Goal: Task Accomplishment & Management: Use online tool/utility

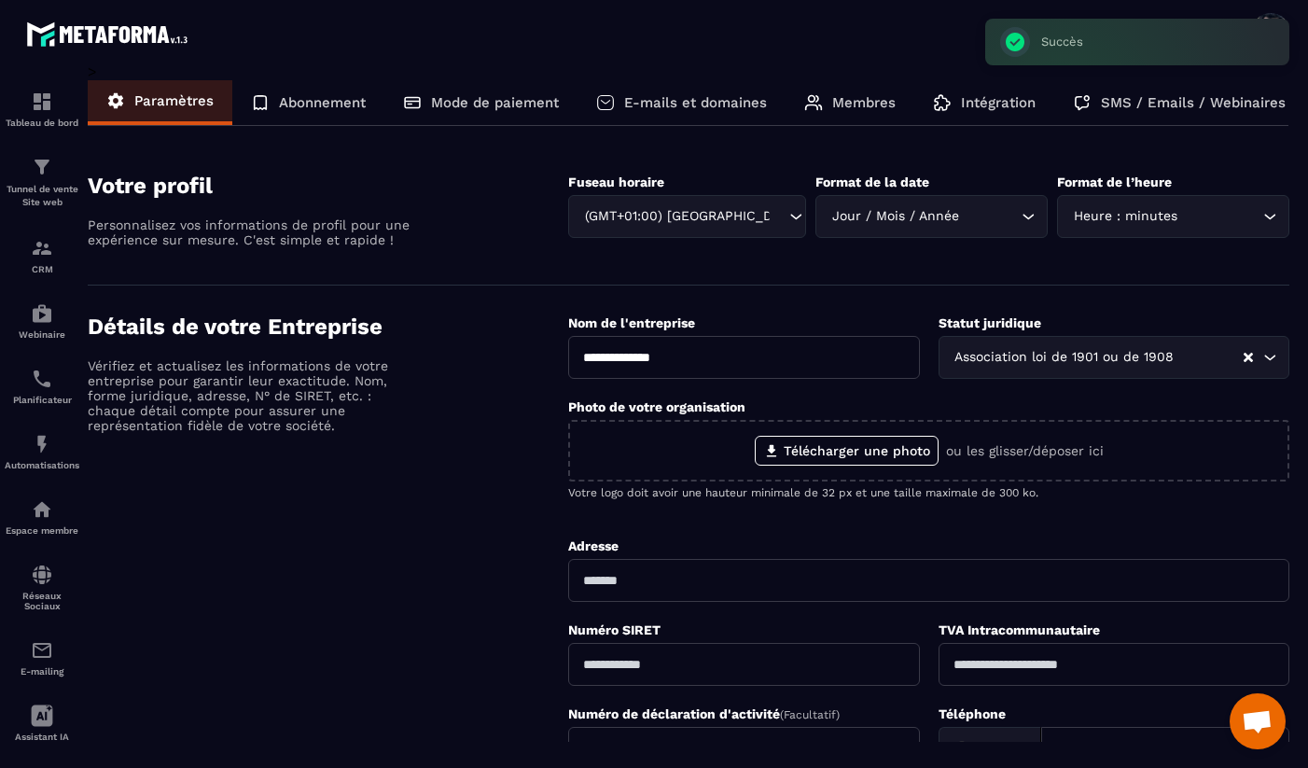
scroll to position [306, 0]
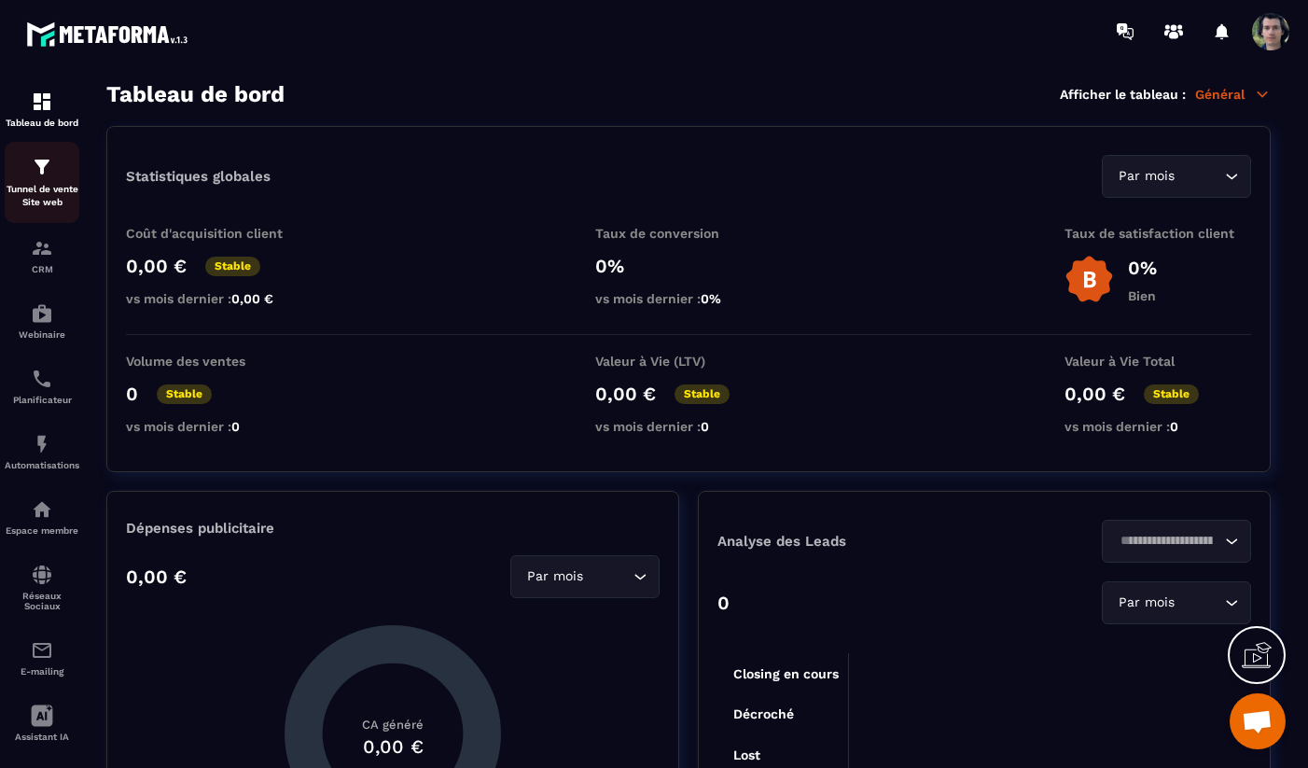
click at [42, 186] on p "Tunnel de vente Site web" at bounding box center [42, 196] width 75 height 26
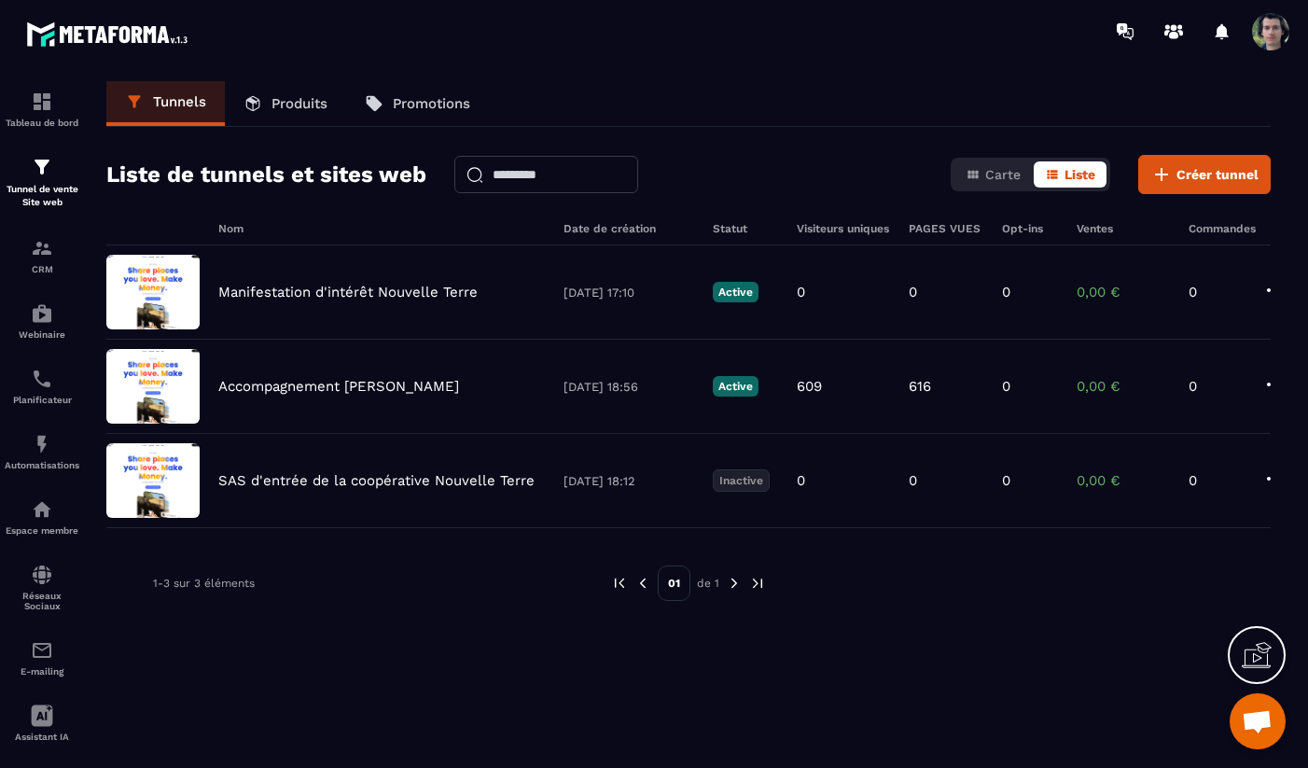
click at [293, 105] on p "Produits" at bounding box center [300, 103] width 56 height 17
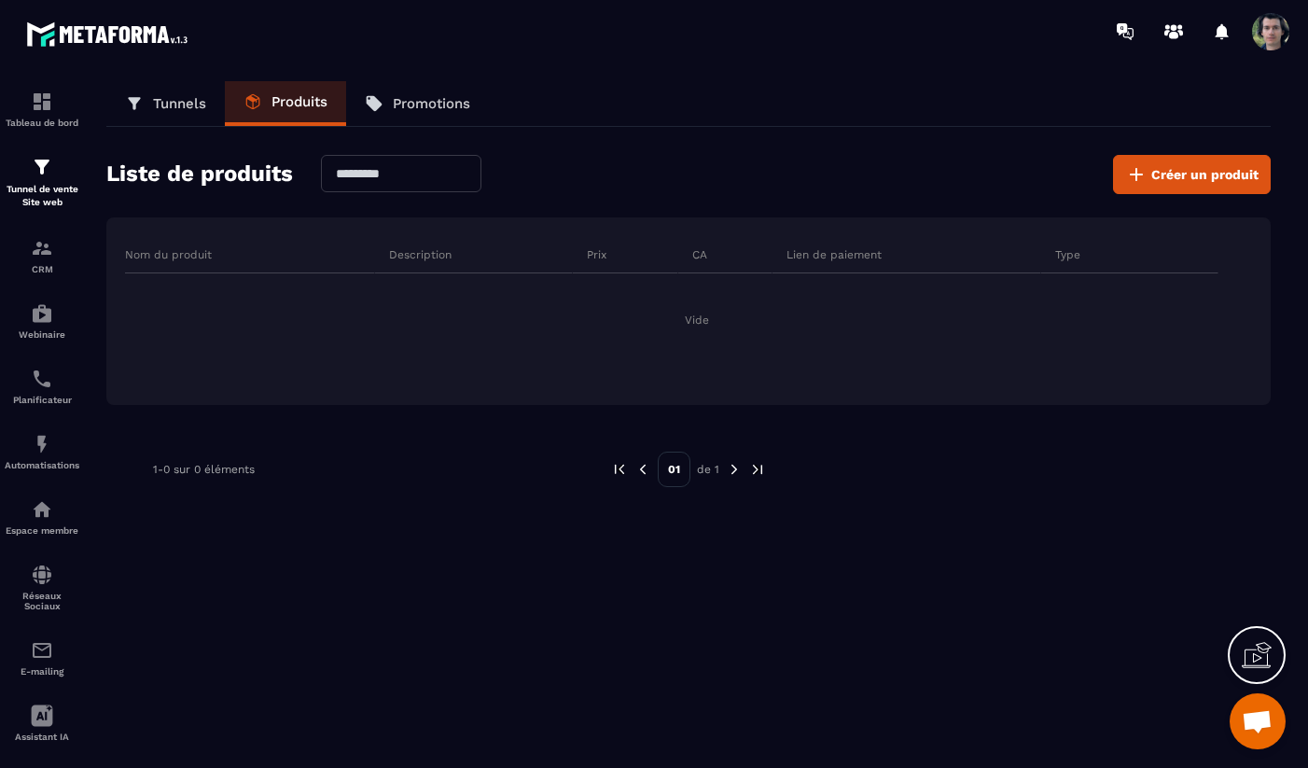
click at [164, 106] on p "Tunnels" at bounding box center [179, 103] width 53 height 17
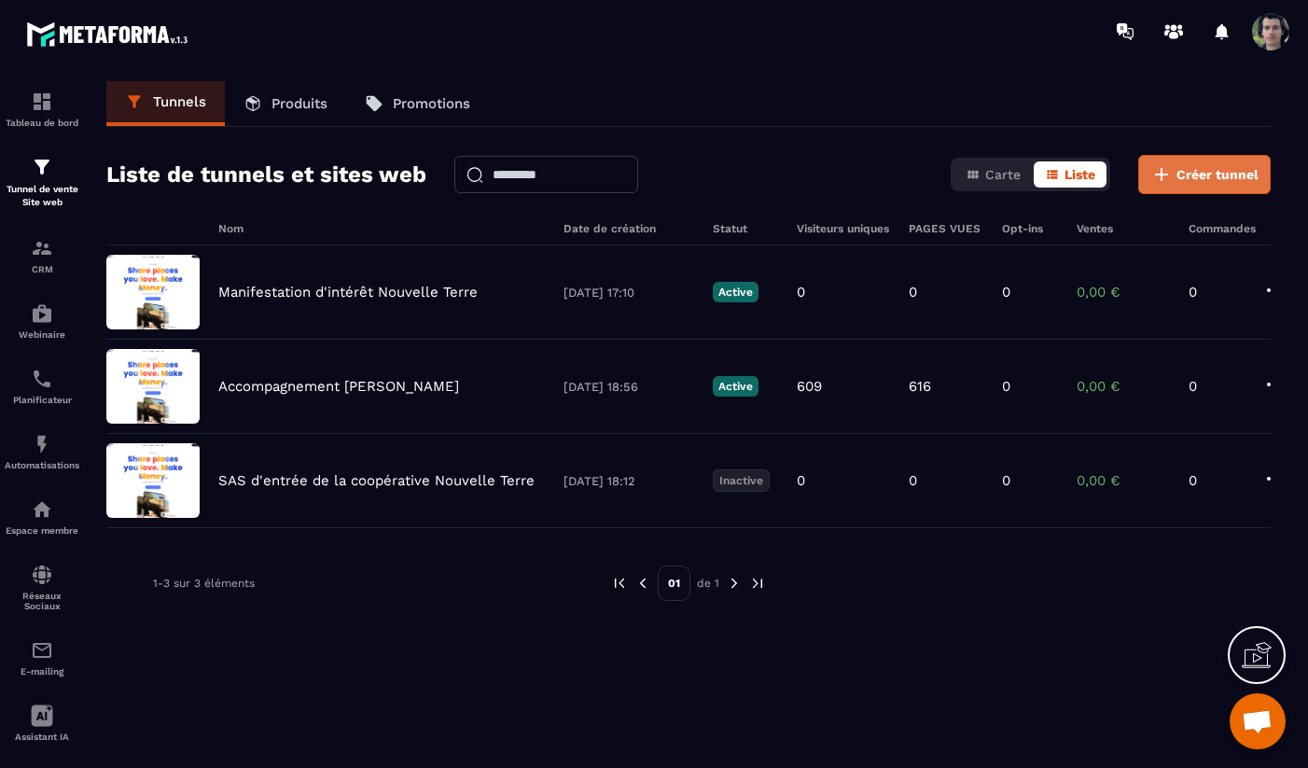
click at [1213, 178] on span "Créer tunnel" at bounding box center [1218, 174] width 82 height 19
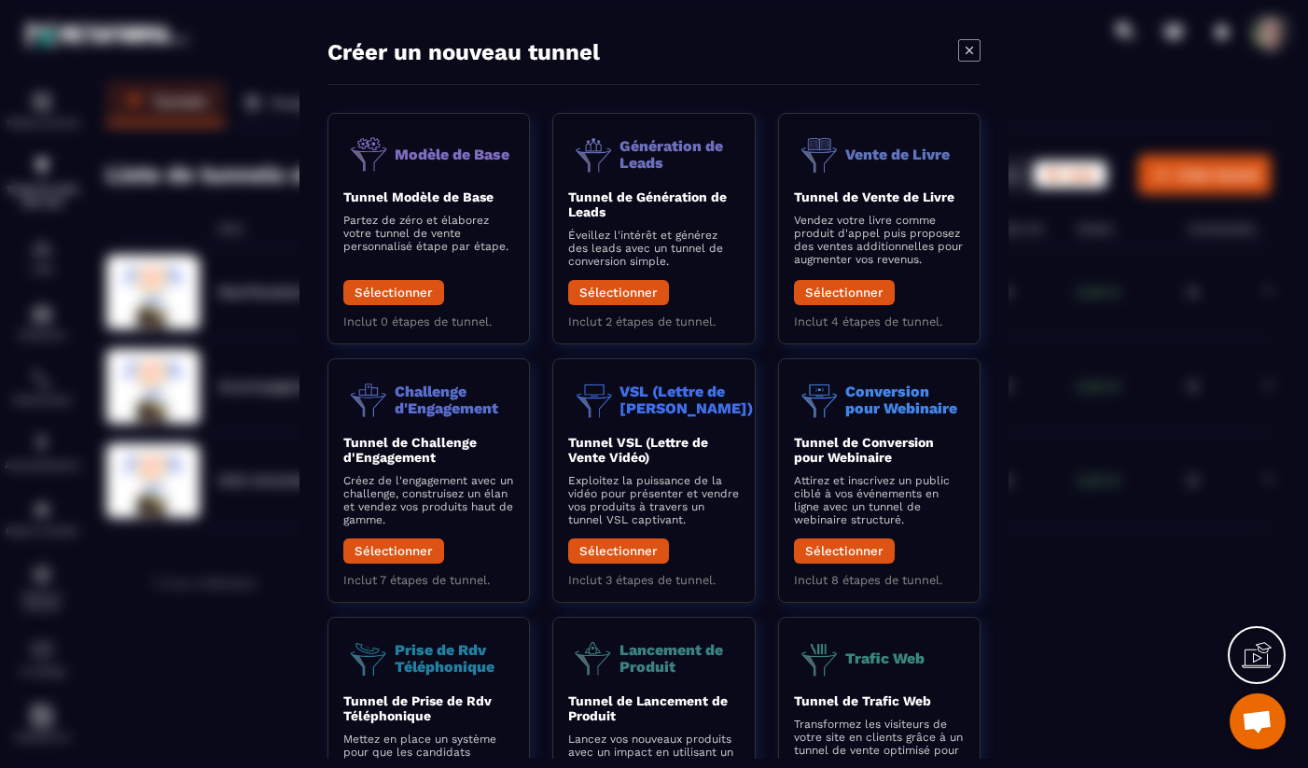
click at [255, 369] on div "Modal window" at bounding box center [654, 384] width 1308 height 768
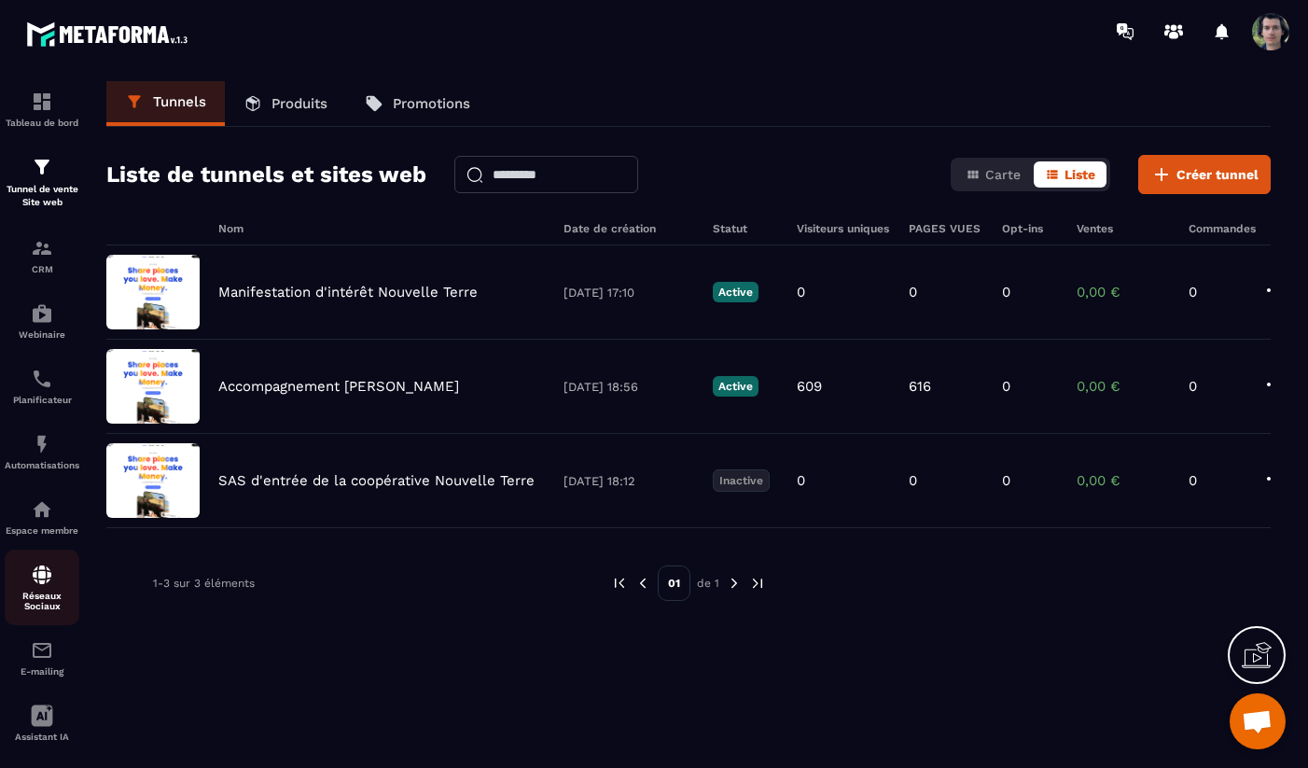
click at [26, 595] on p "Réseaux Sociaux" at bounding box center [42, 601] width 75 height 21
